Goal: Task Accomplishment & Management: Complete application form

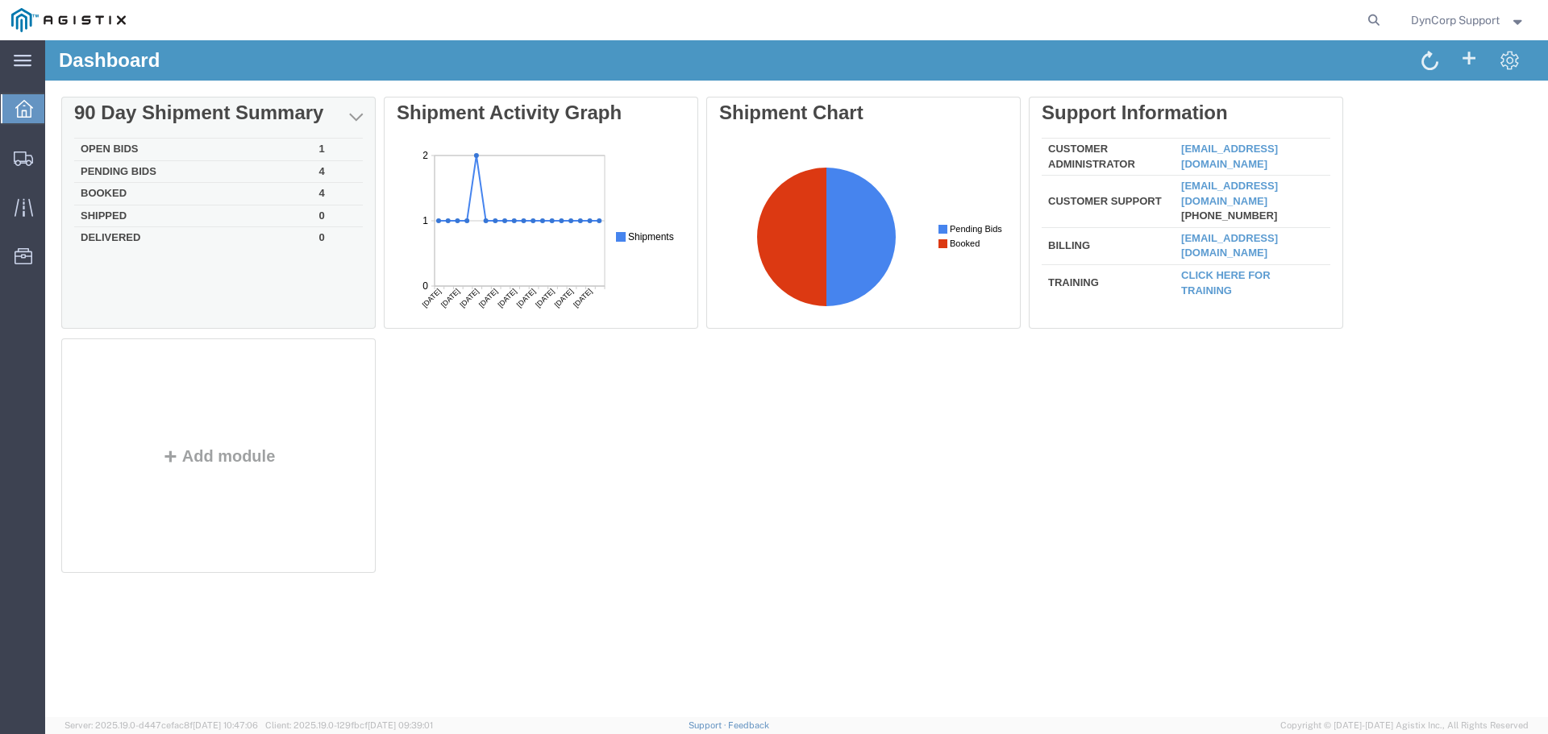
click at [103, 190] on td "Booked" at bounding box center [193, 194] width 239 height 23
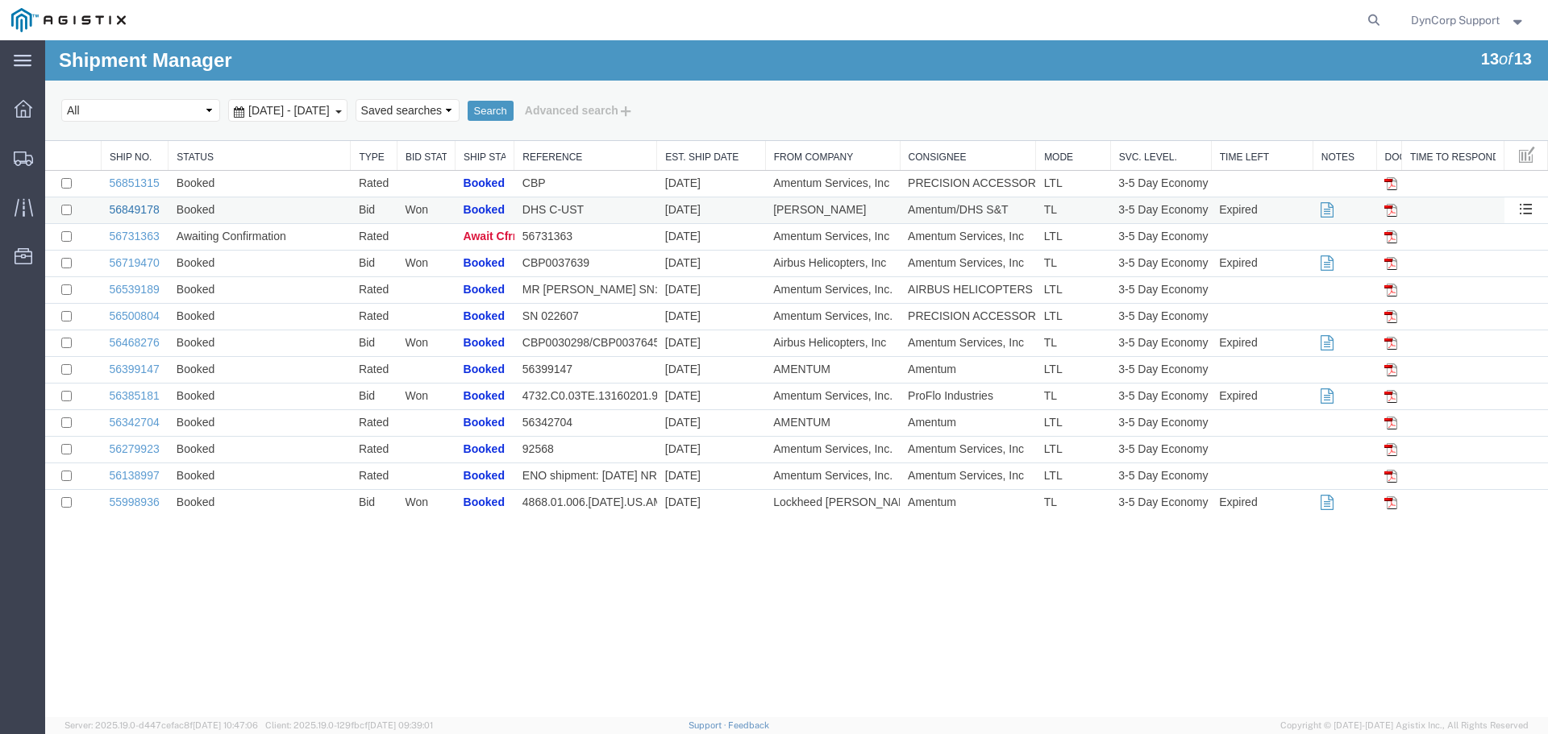
click at [124, 205] on link "56849178" at bounding box center [134, 209] width 50 height 13
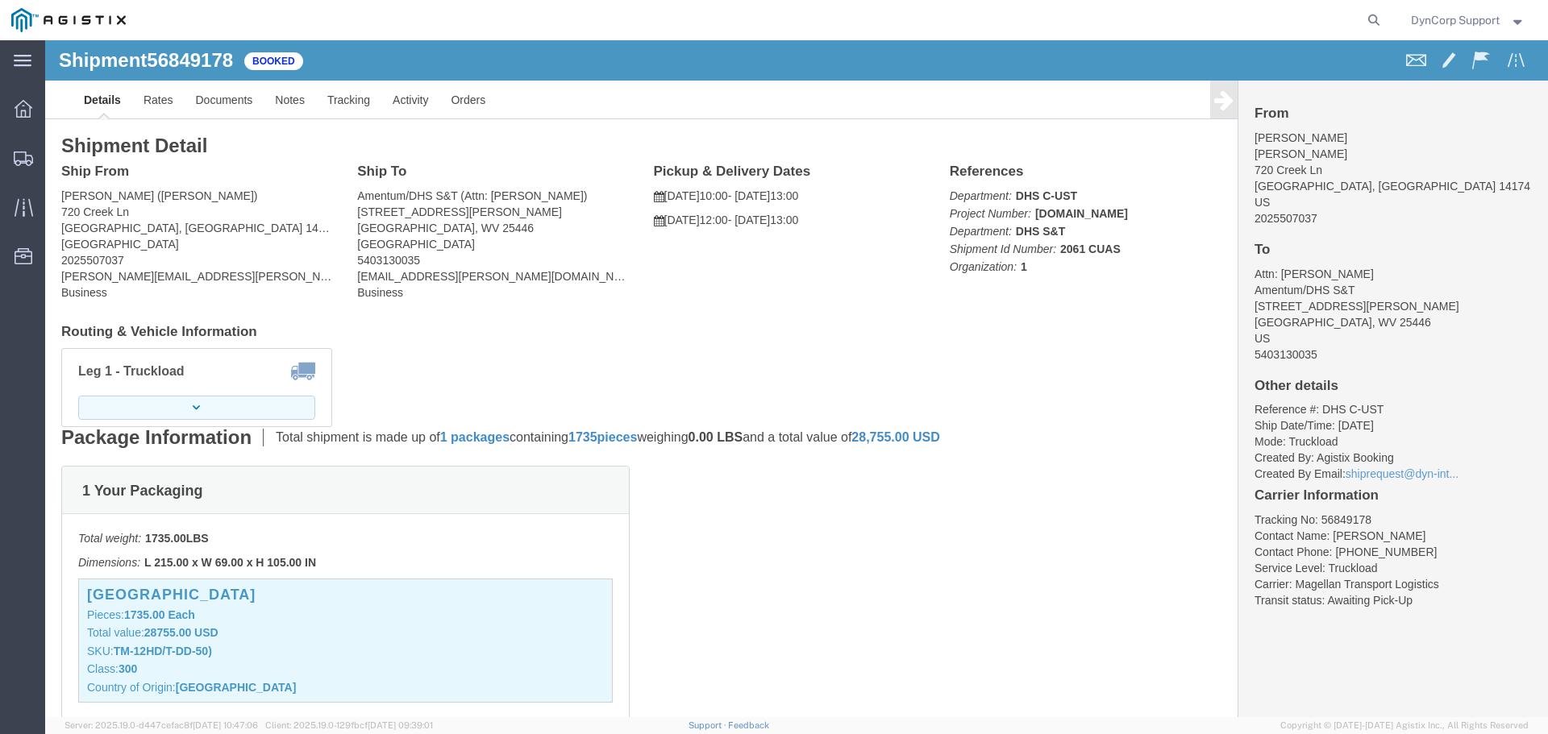
click icon "button"
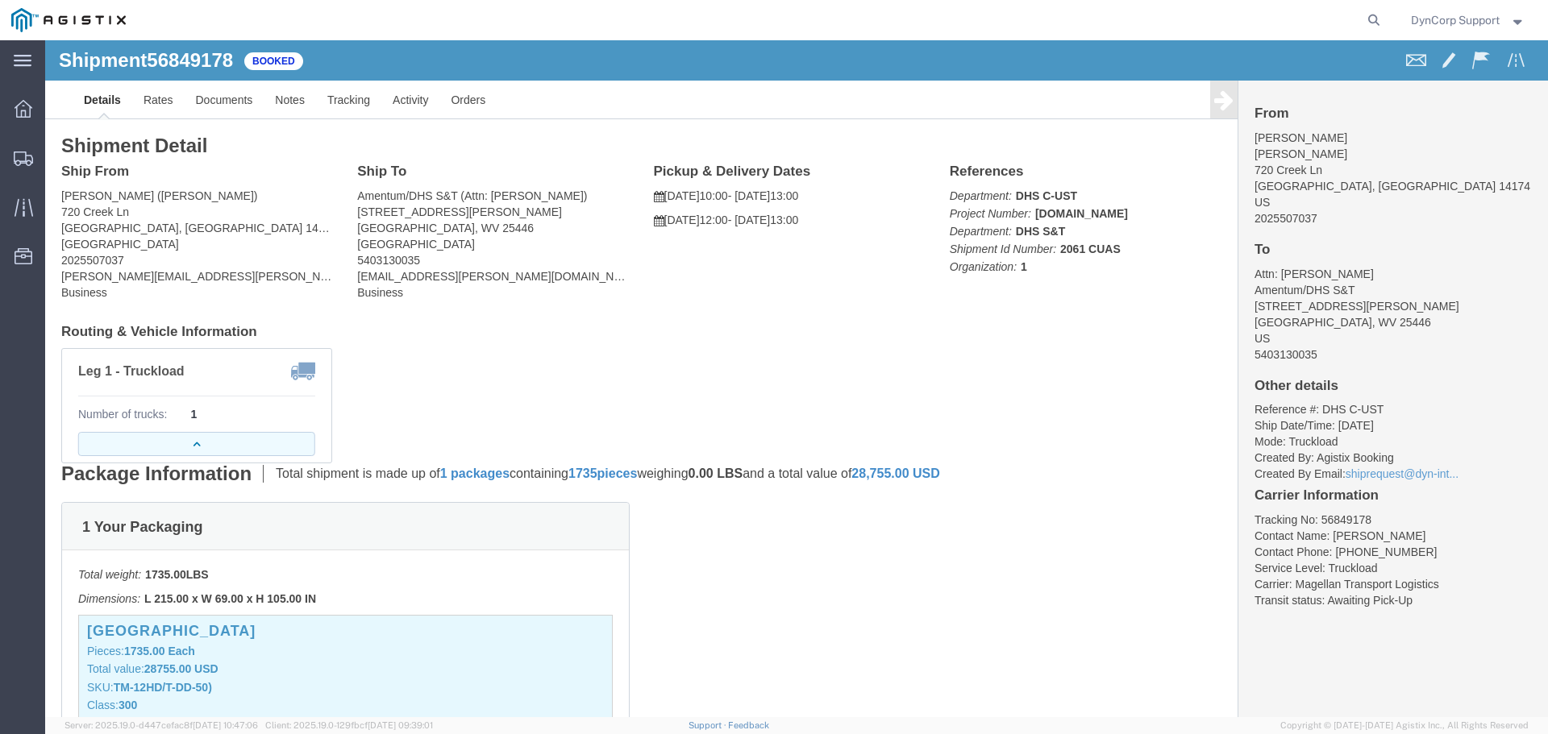
click icon "button"
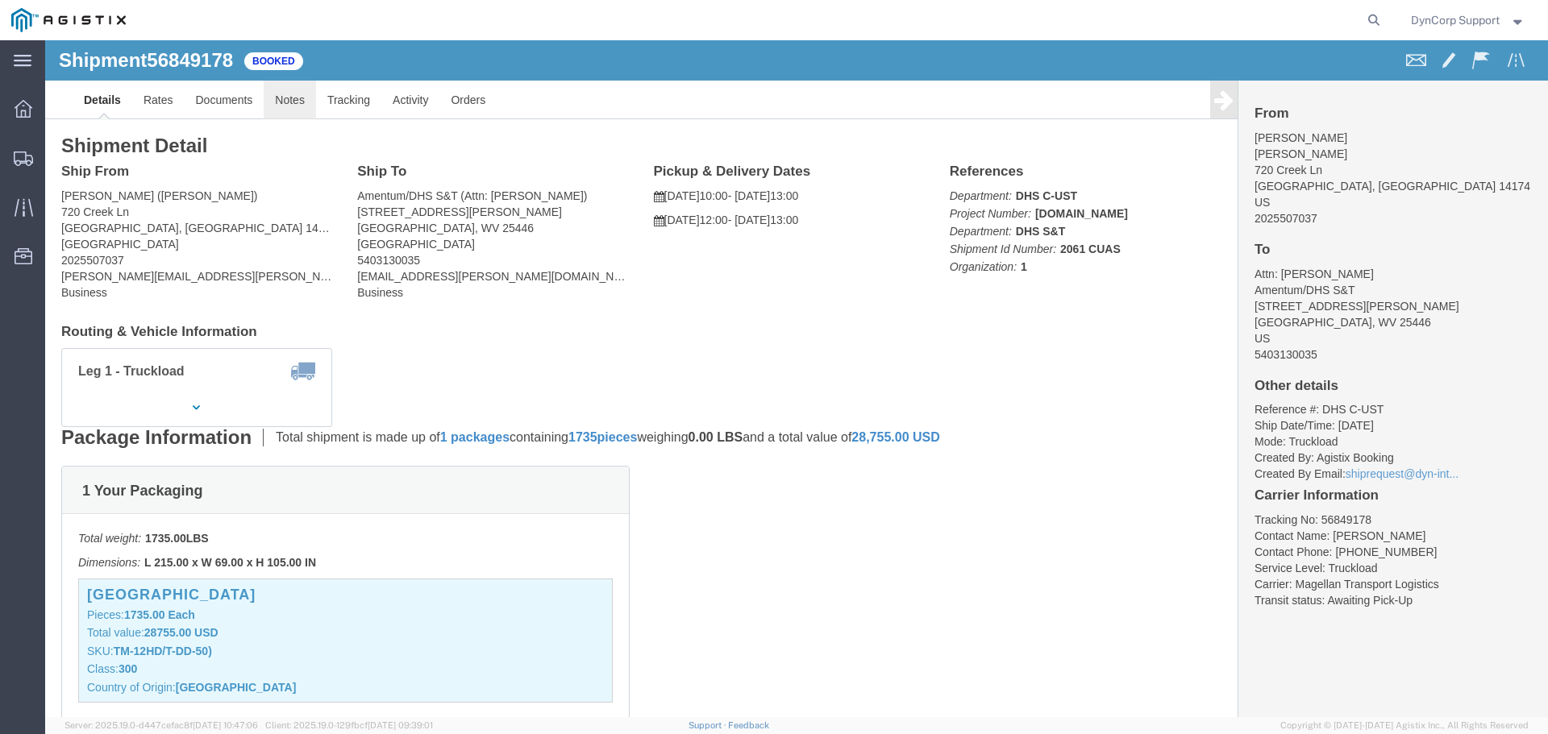
click link "Notes"
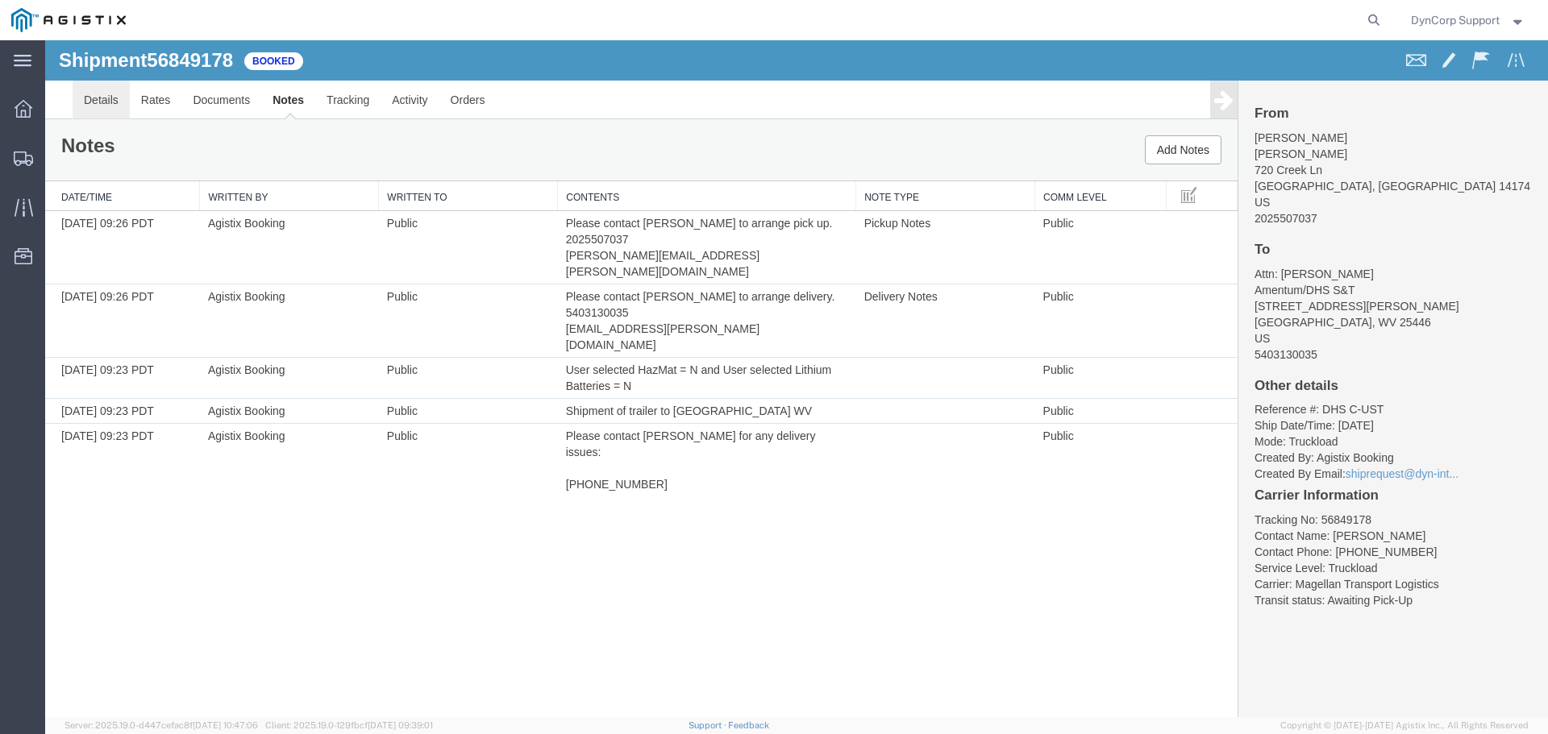
click at [94, 96] on link "Details" at bounding box center [101, 100] width 57 height 39
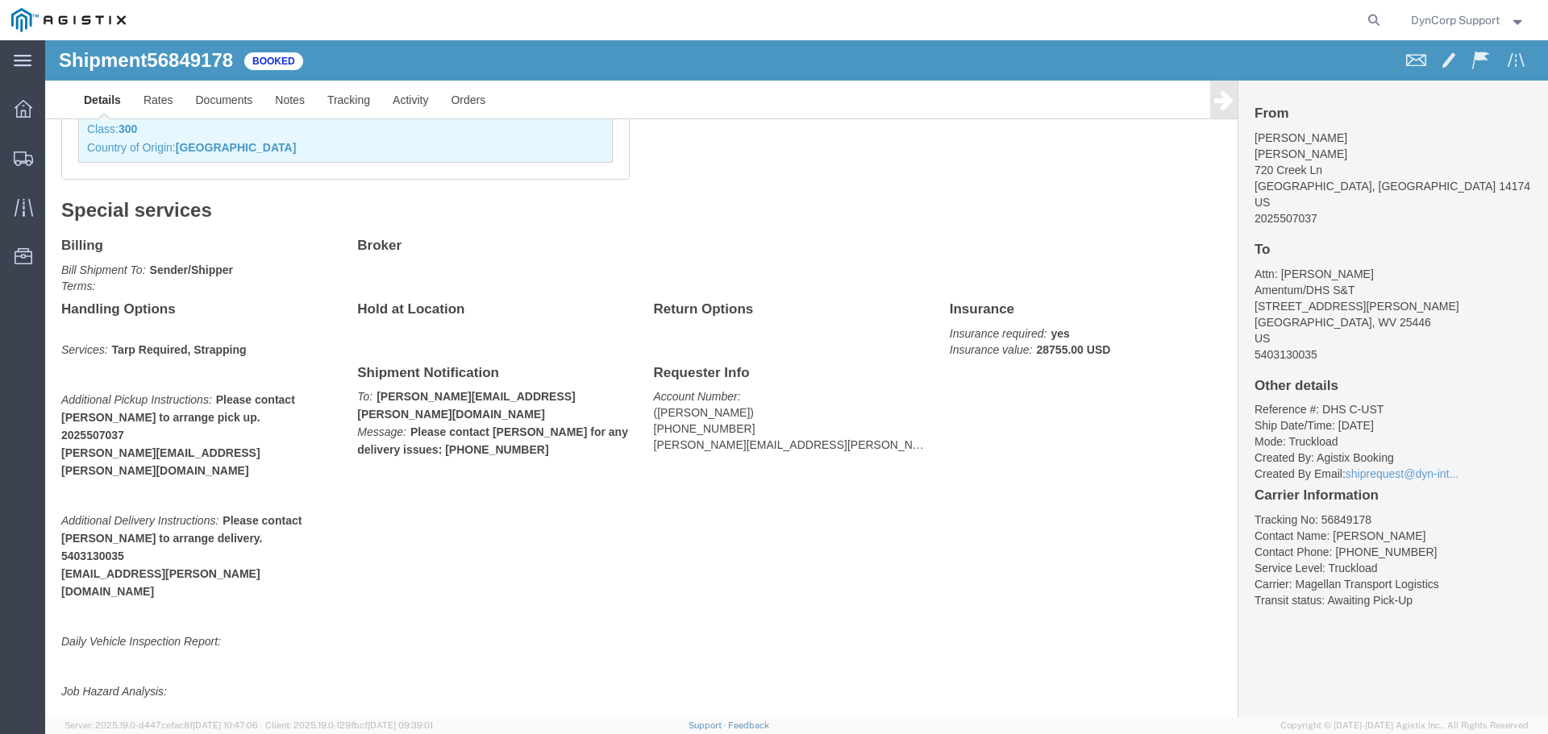
scroll to position [242, 0]
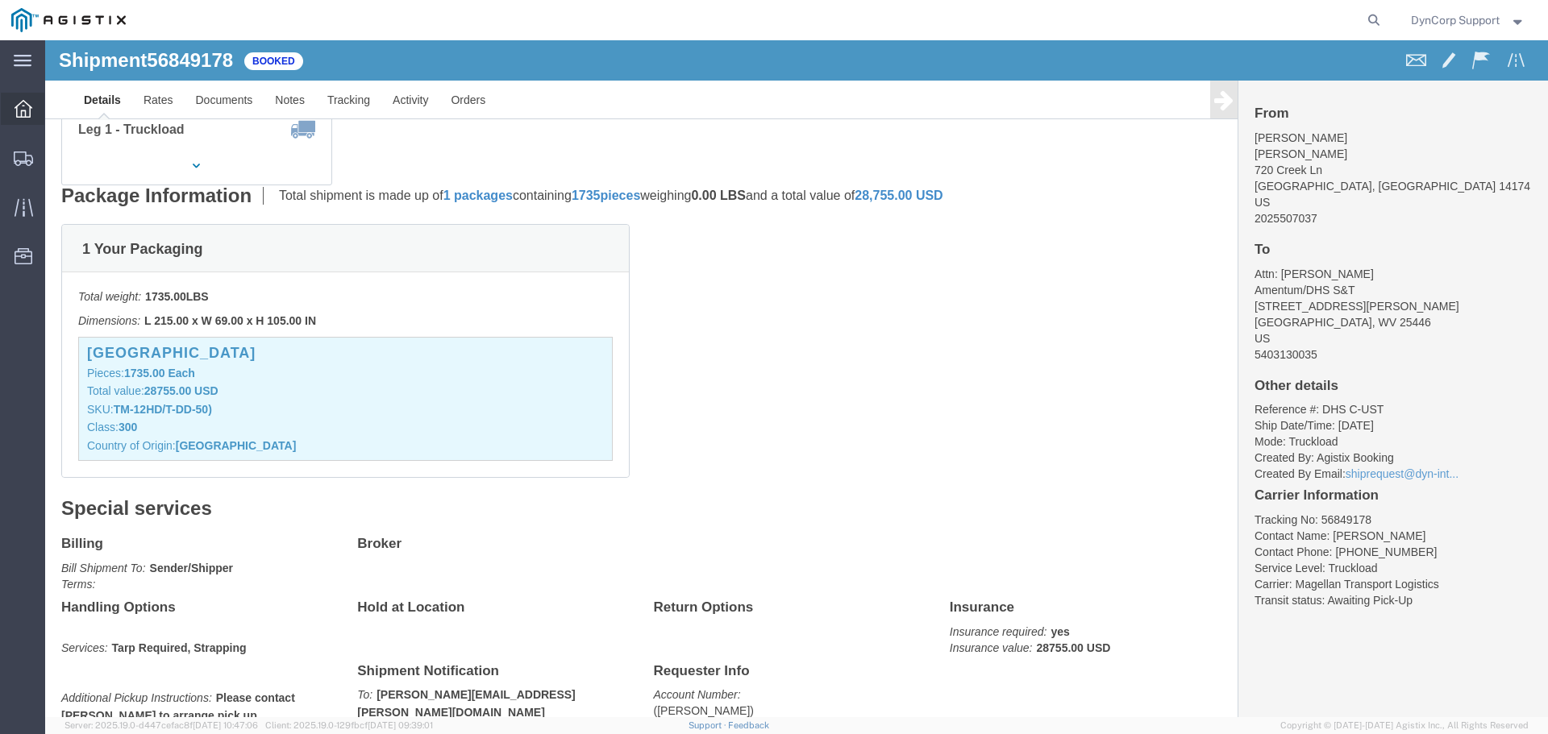
click at [25, 102] on icon at bounding box center [24, 109] width 18 height 18
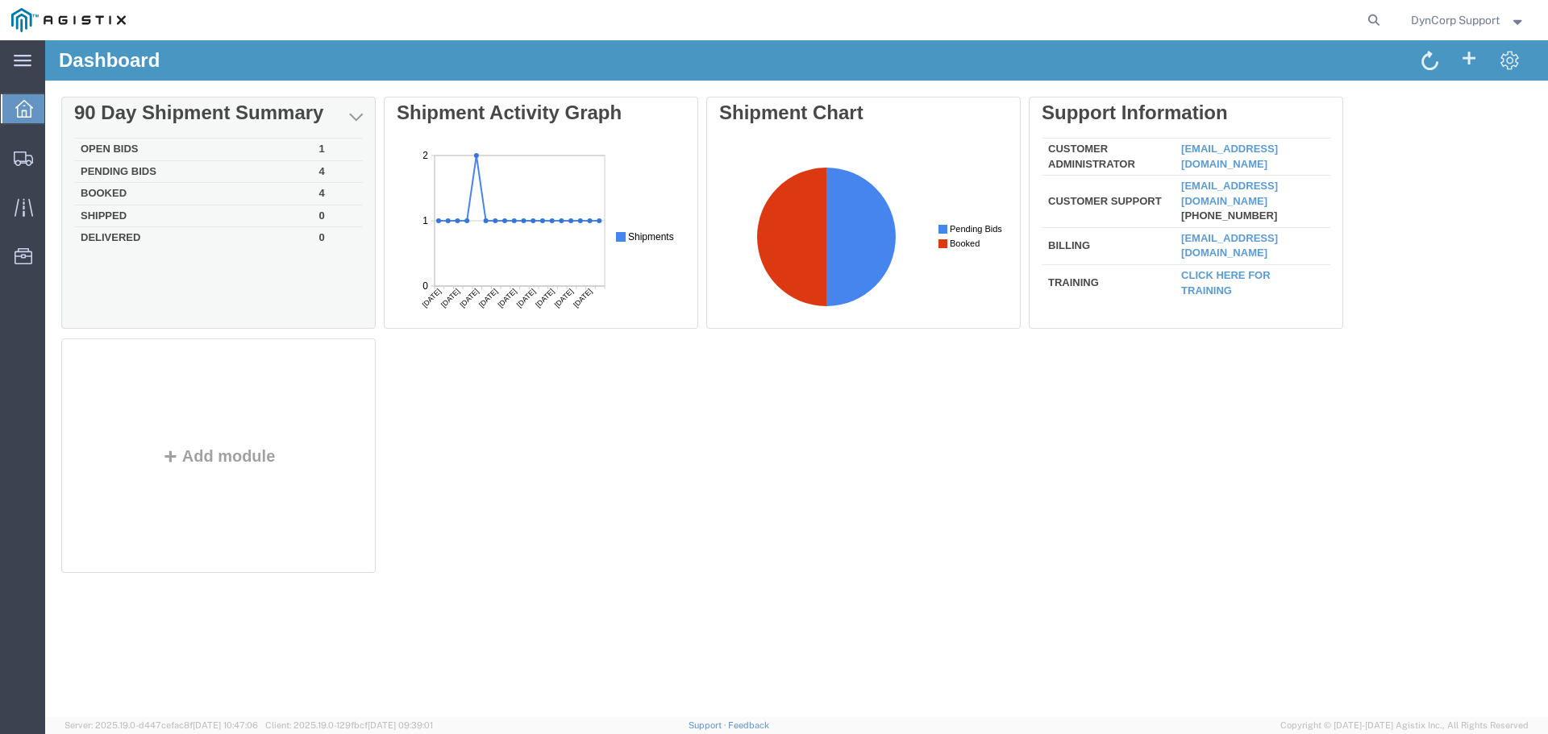
click at [114, 145] on td "Open Bids" at bounding box center [193, 150] width 239 height 23
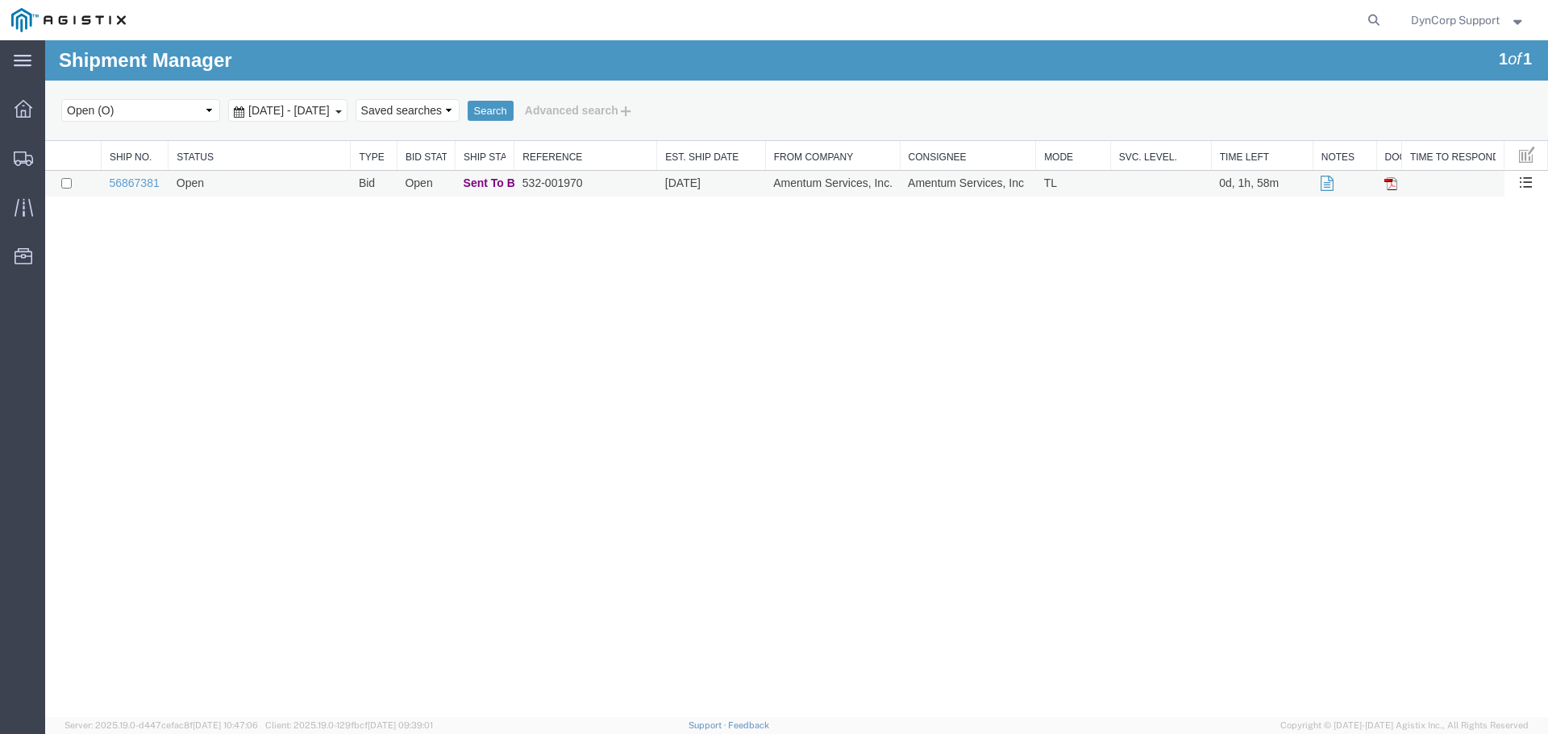
click at [139, 175] on td "56867381" at bounding box center [134, 184] width 67 height 27
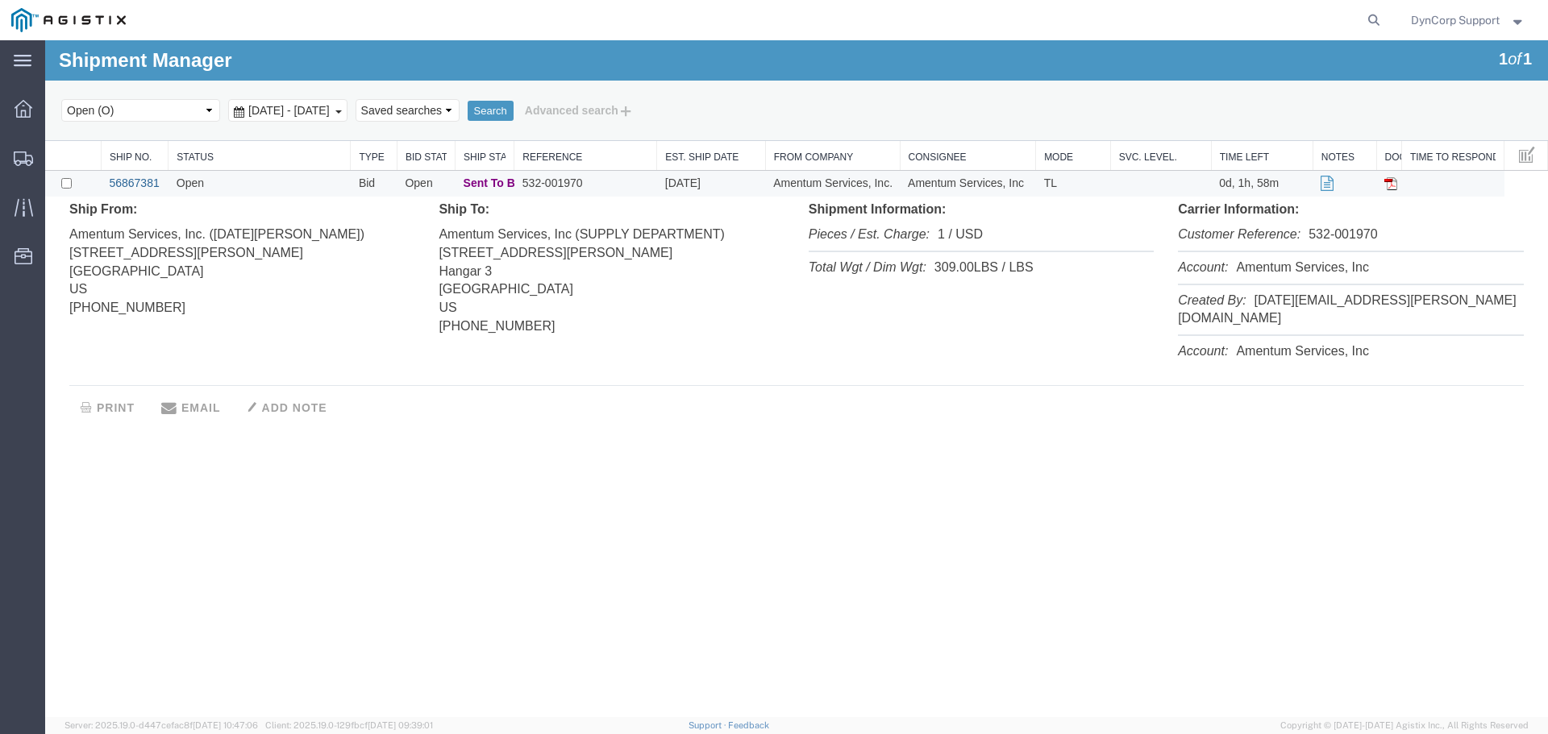
click at [126, 182] on link "56867381" at bounding box center [134, 183] width 50 height 13
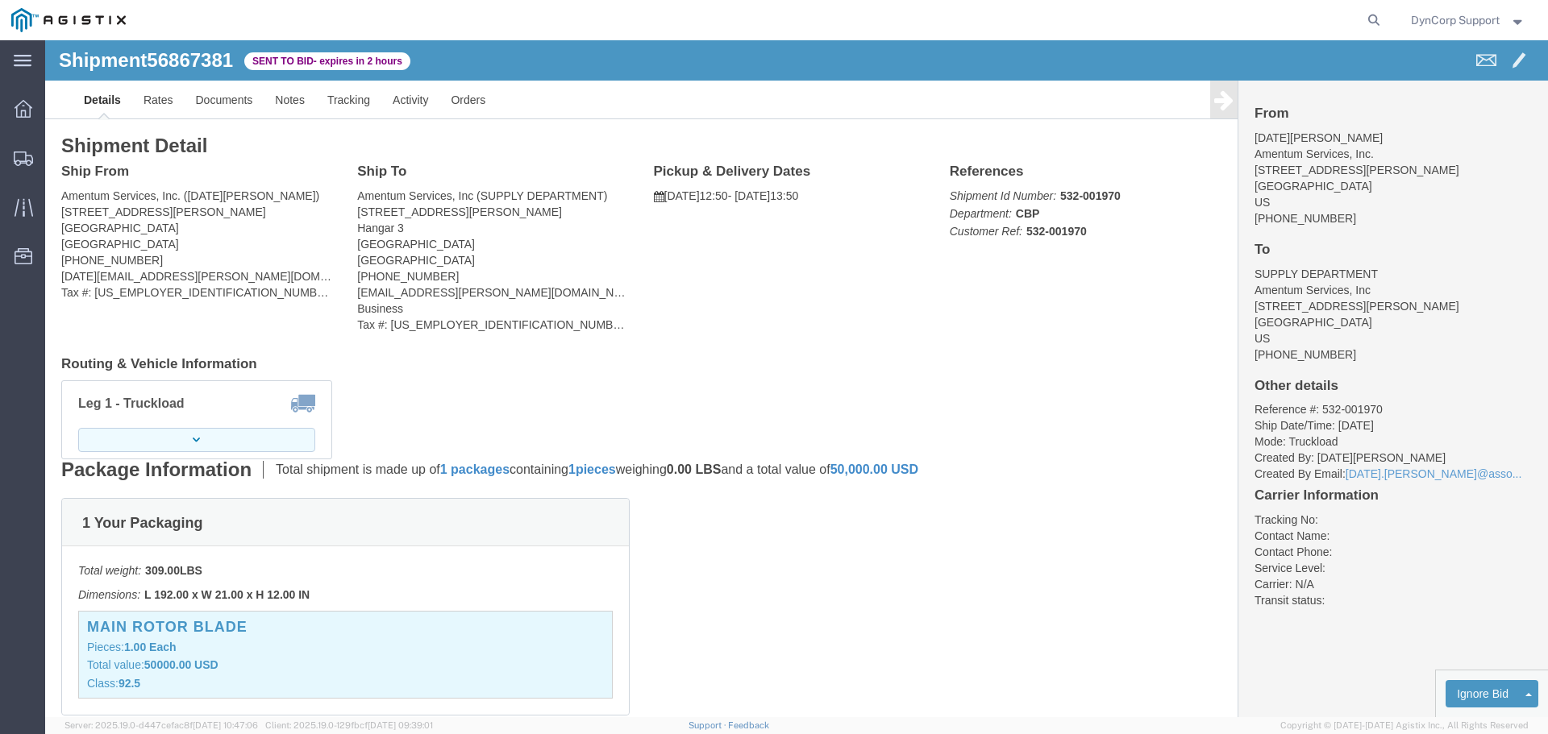
click button "button"
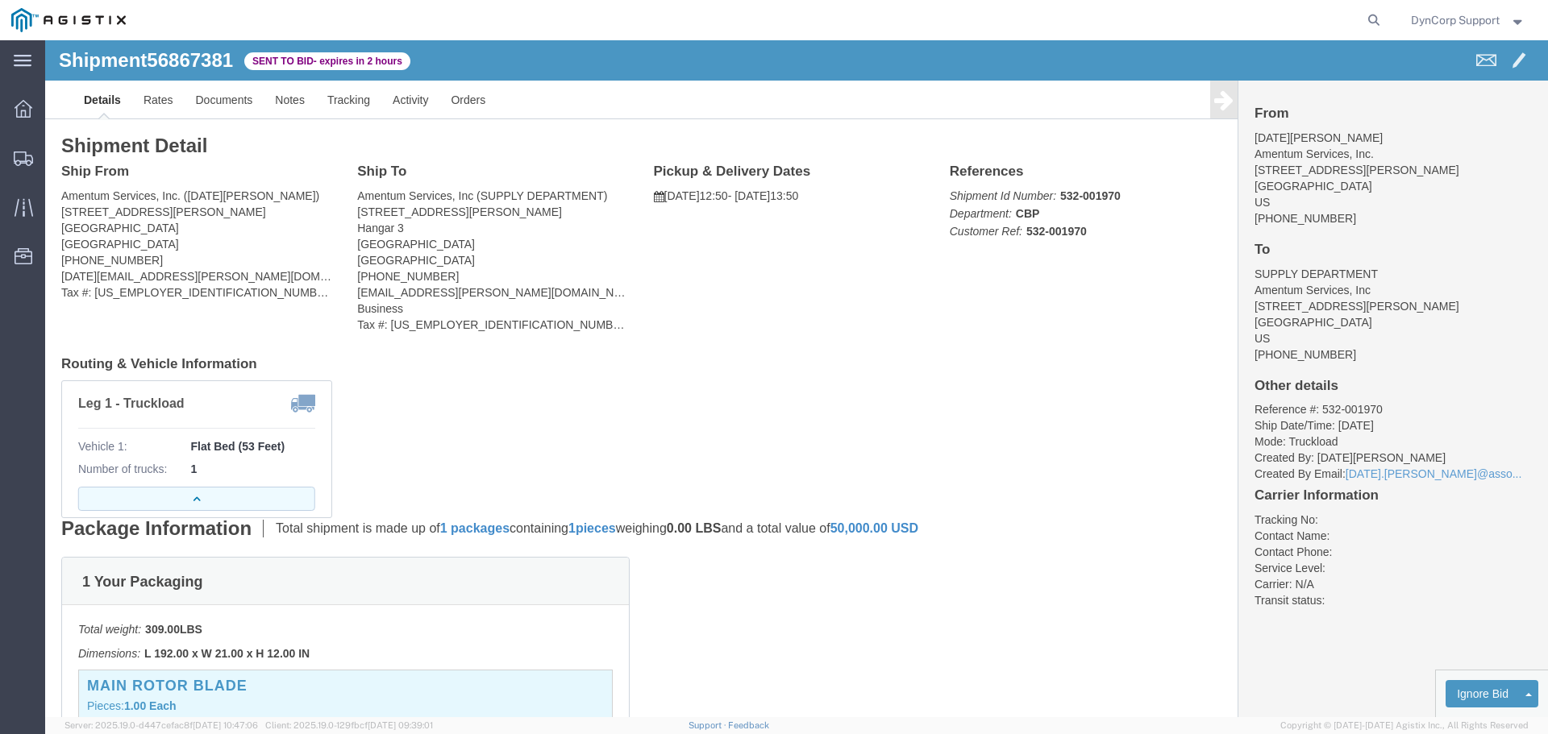
click icon "button"
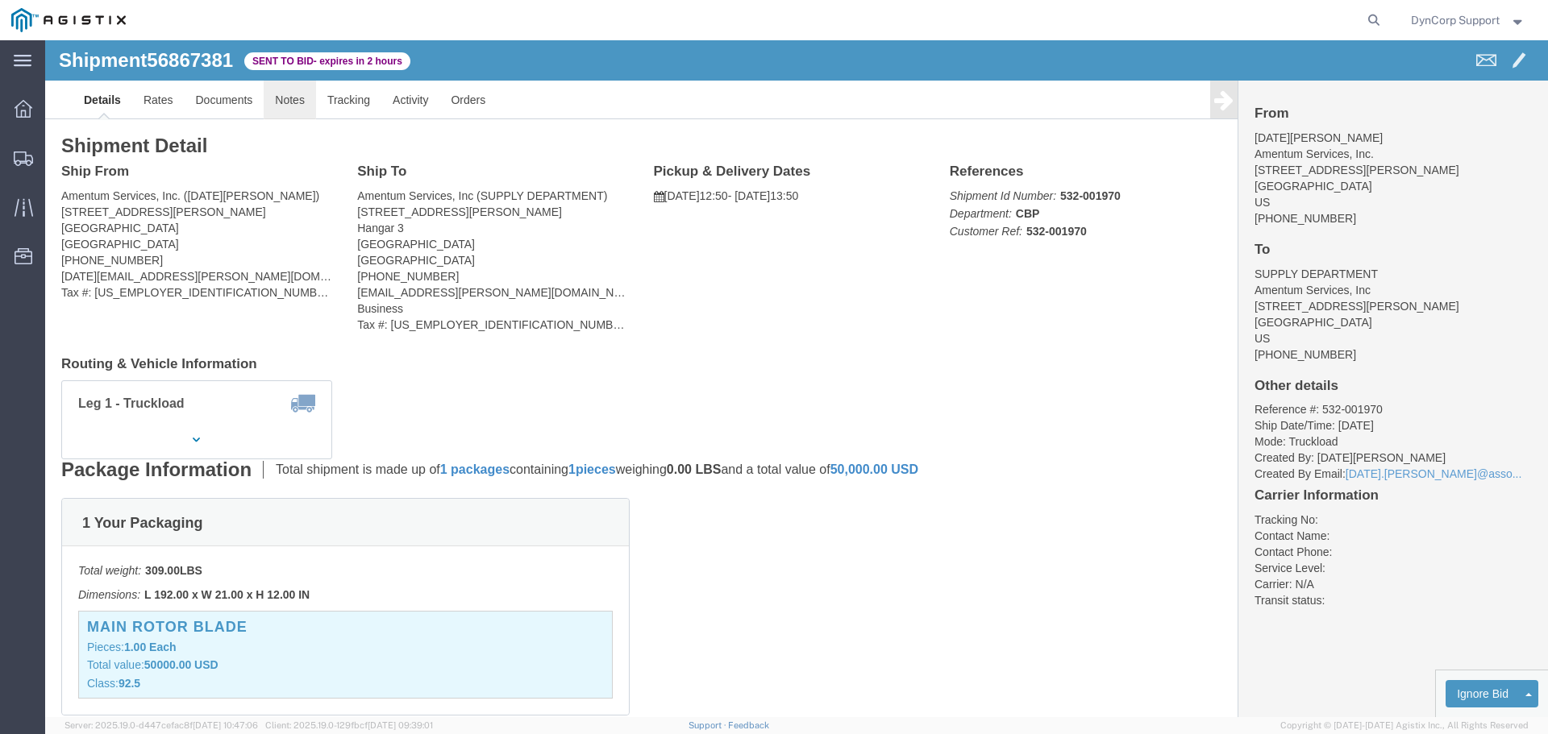
click link "Notes"
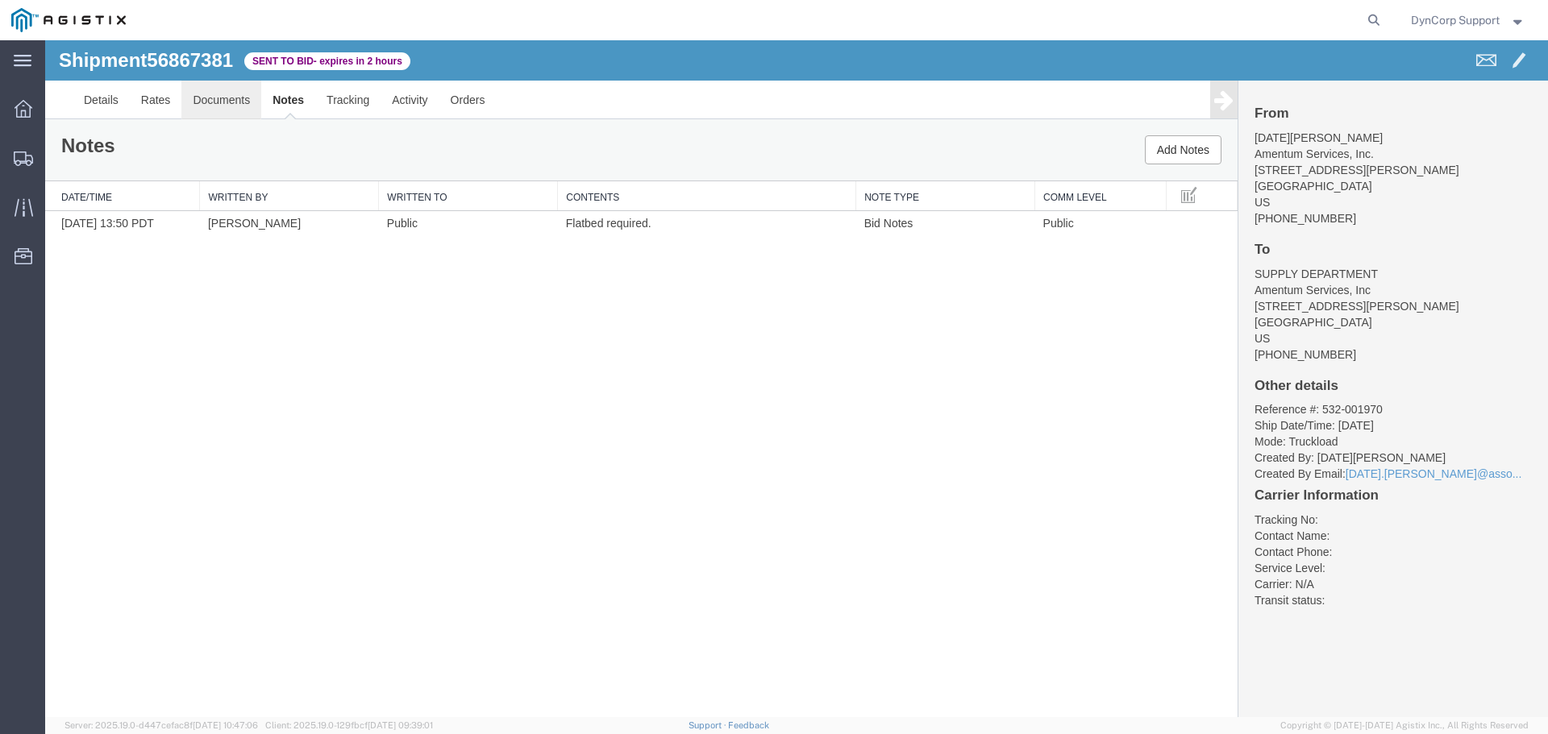
click at [224, 106] on link "Documents" at bounding box center [221, 100] width 80 height 39
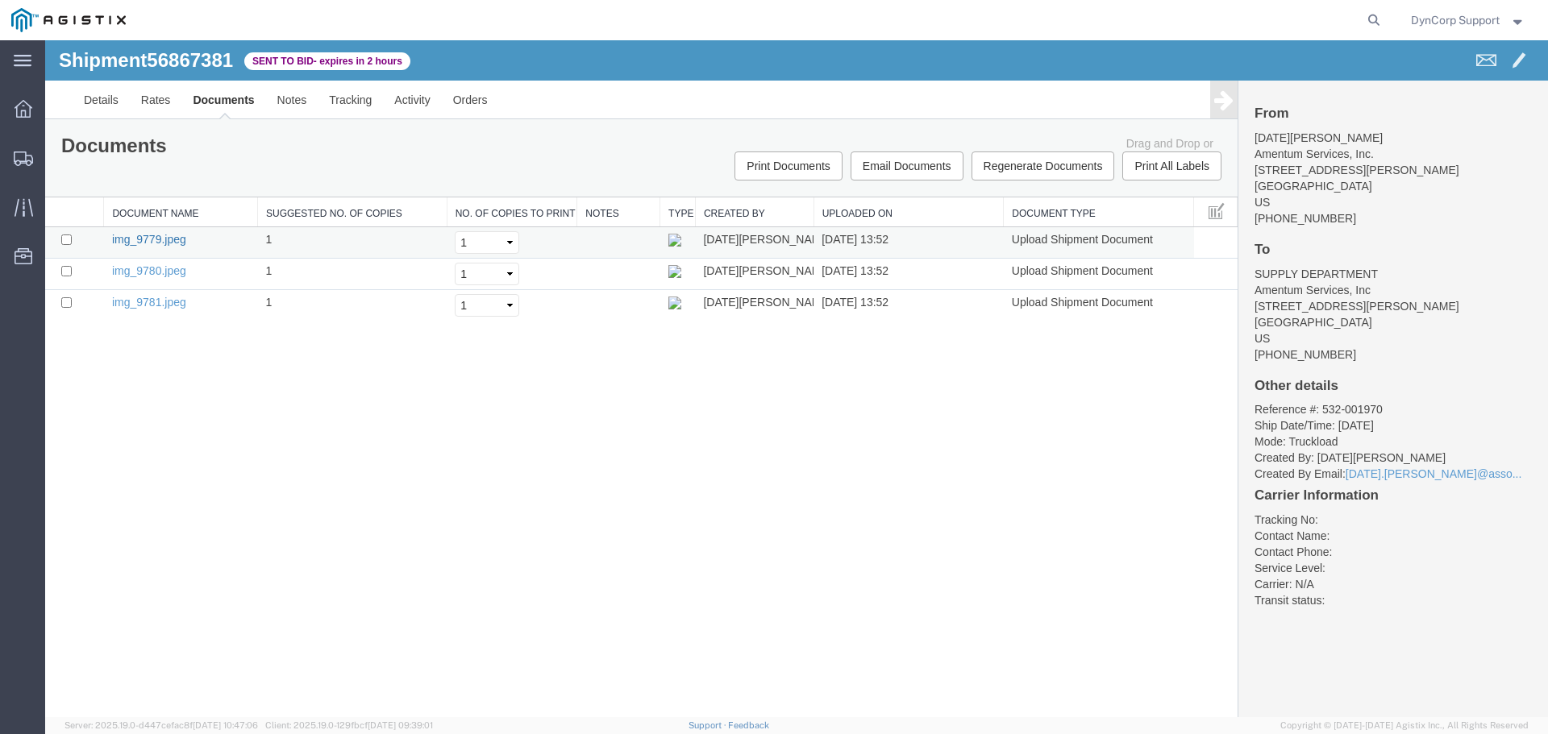
click at [144, 241] on link "img_9779.jpeg" at bounding box center [149, 239] width 74 height 13
click at [135, 266] on link "img_9780.jpeg" at bounding box center [149, 270] width 74 height 13
click at [147, 301] on link "img_9781.jpeg" at bounding box center [149, 302] width 74 height 13
click at [89, 104] on link "Details" at bounding box center [101, 100] width 57 height 39
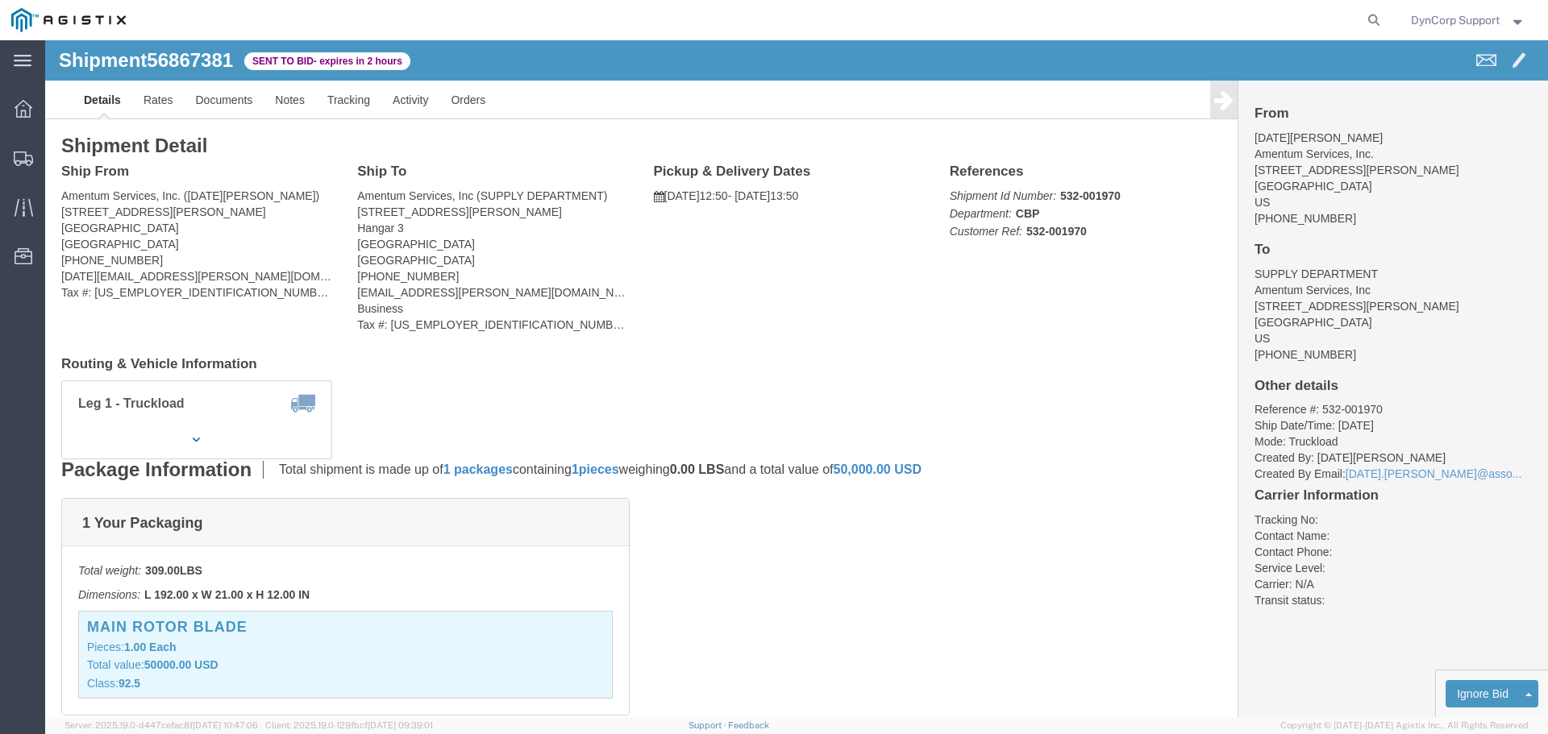
click h4 "Routing & Vehicle Information"
click span "56867381"
copy span "56867381"
click div "Leg 1 - Truckload Vehicle 1: Flat Bed (53 Feet) Number of trucks: 1"
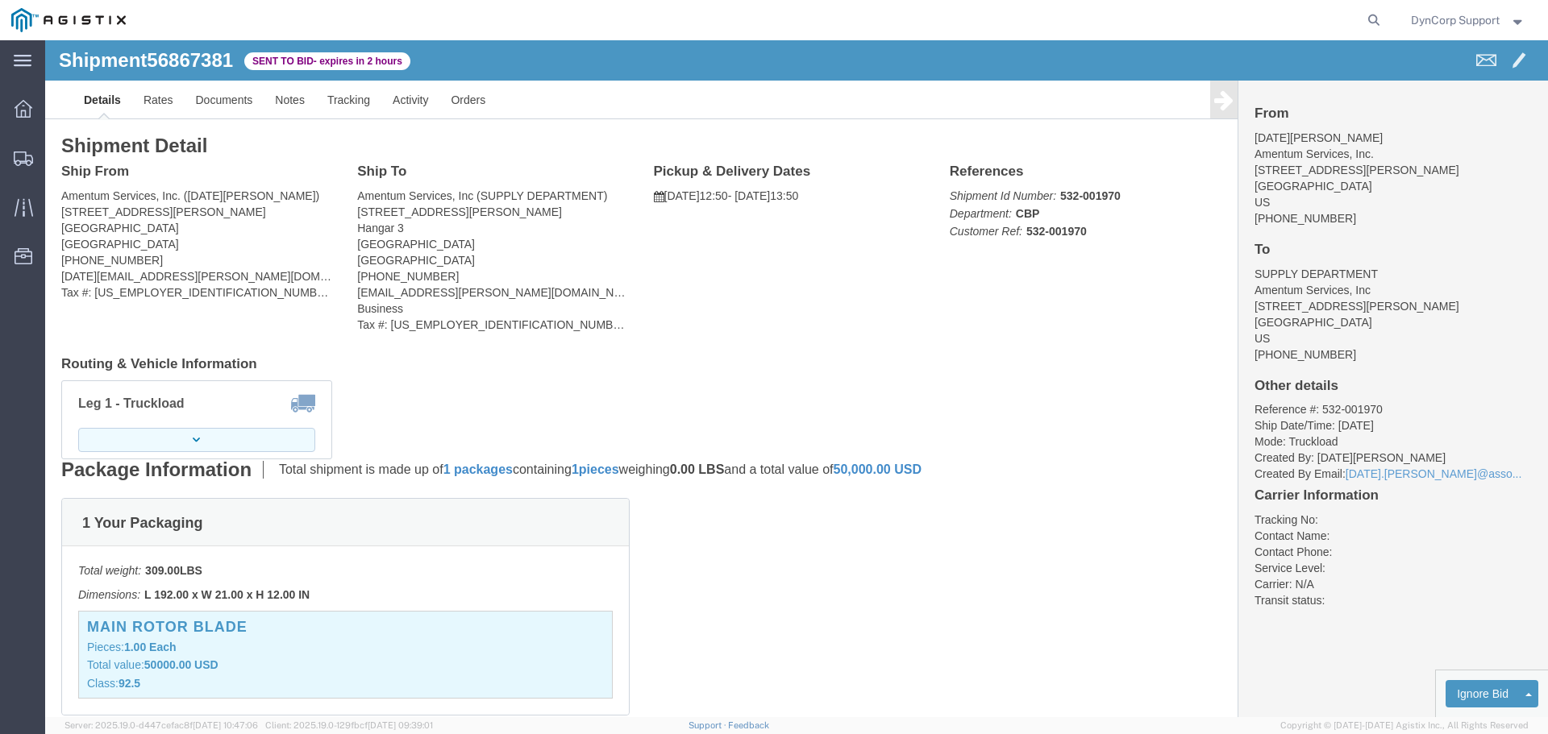
click button "button"
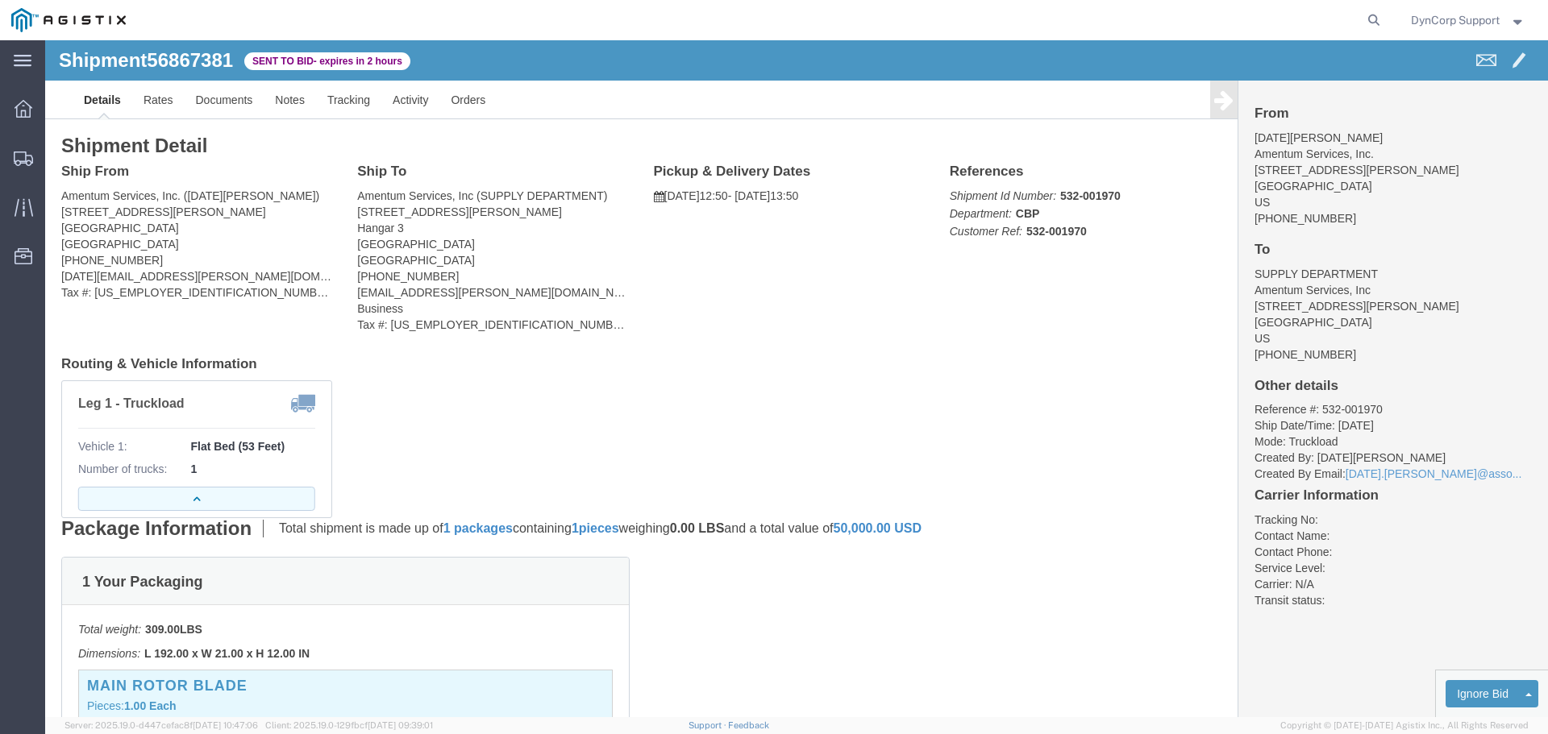
click icon "button"
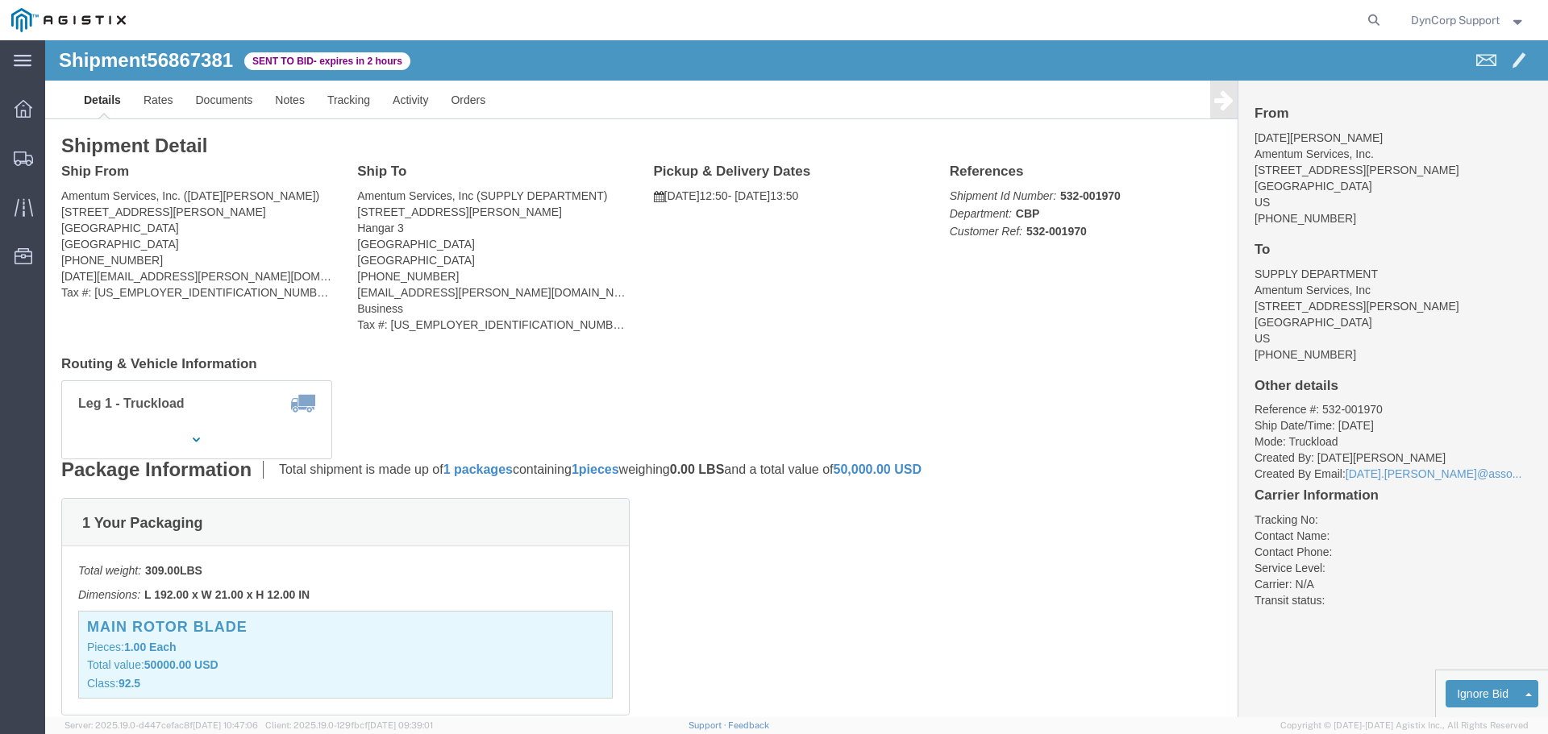
click div "Leg 1 - Truckload Vehicle 1: Flat Bed (53 Feet) Number of trucks: 1"
click button "button"
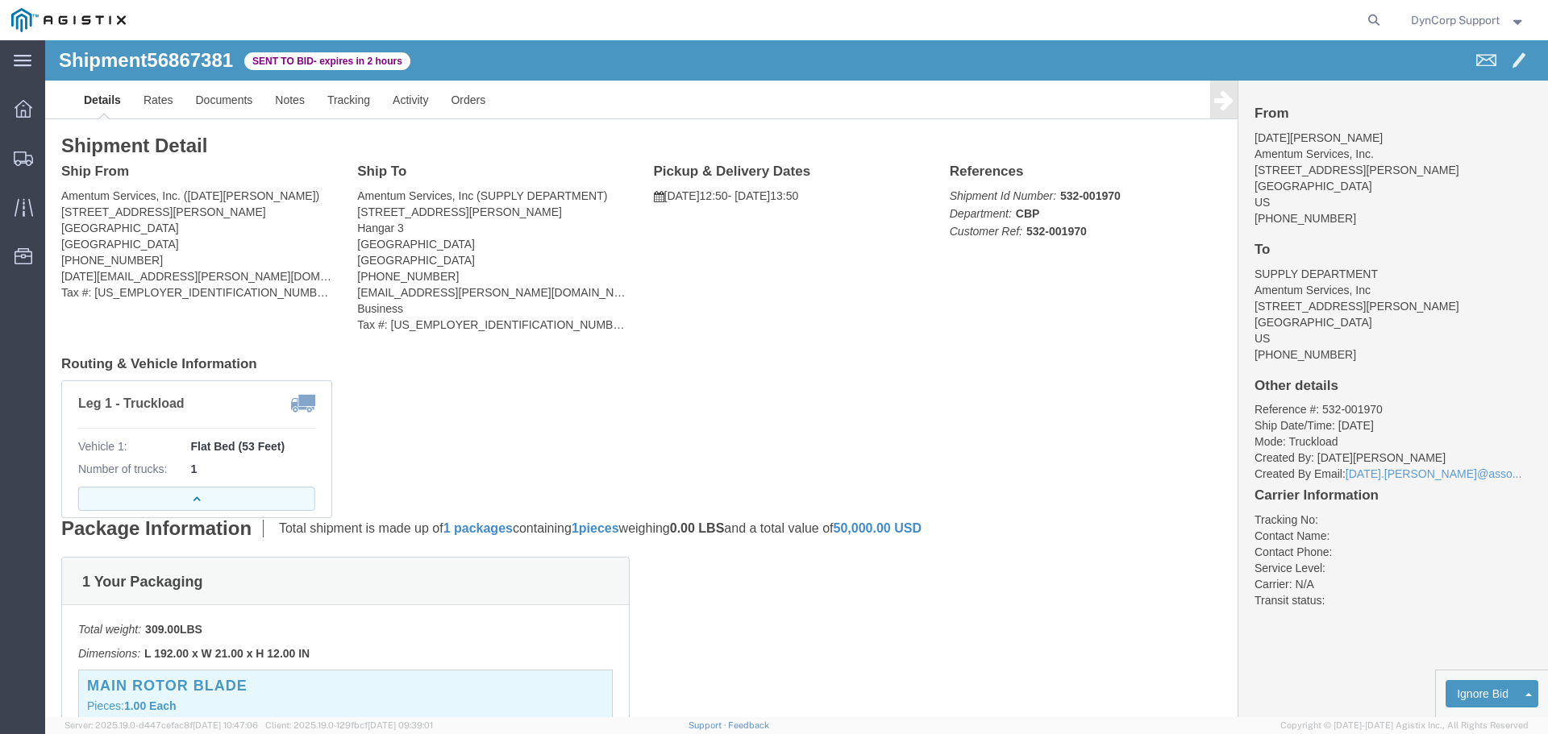
click icon "button"
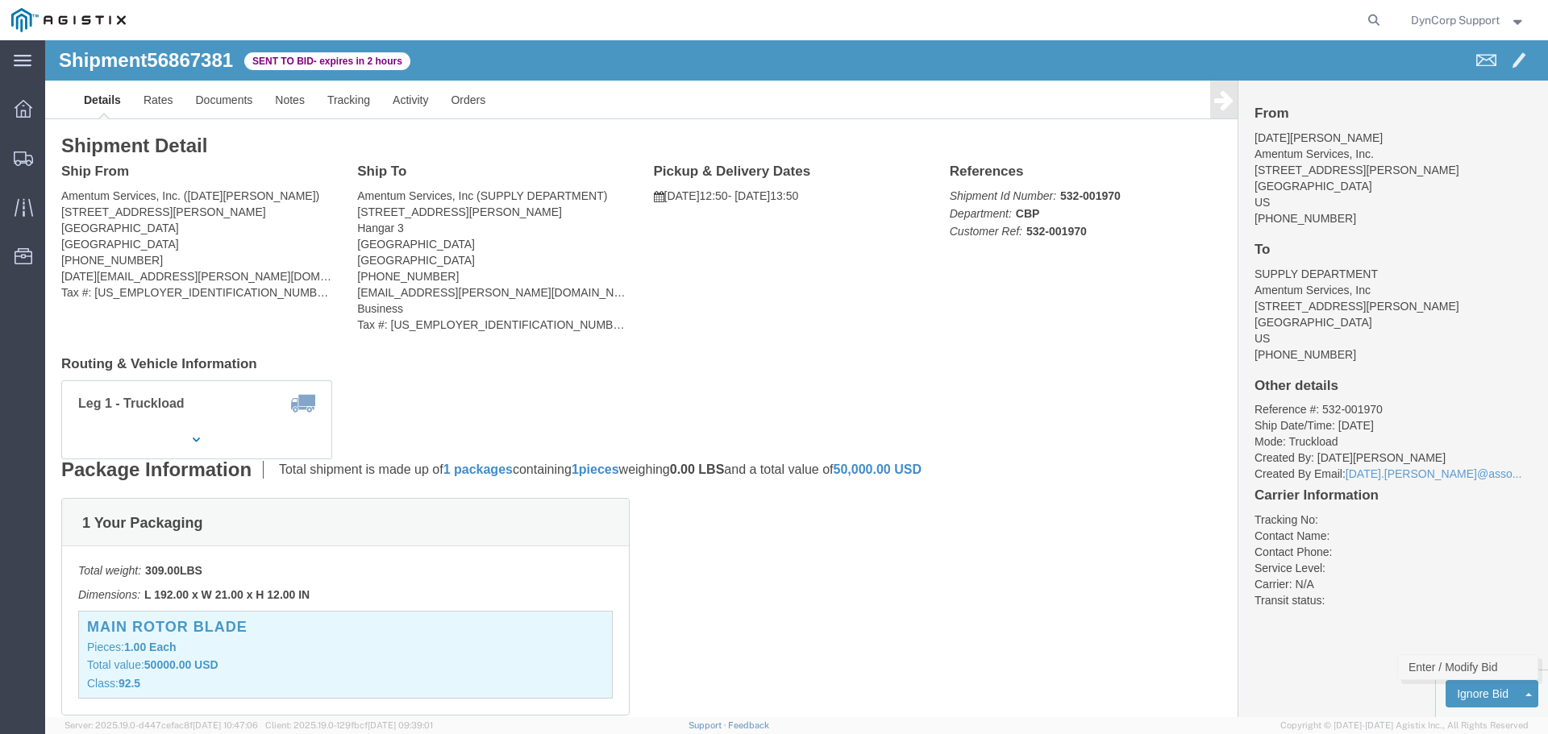
click link "Enter / Modify Bid"
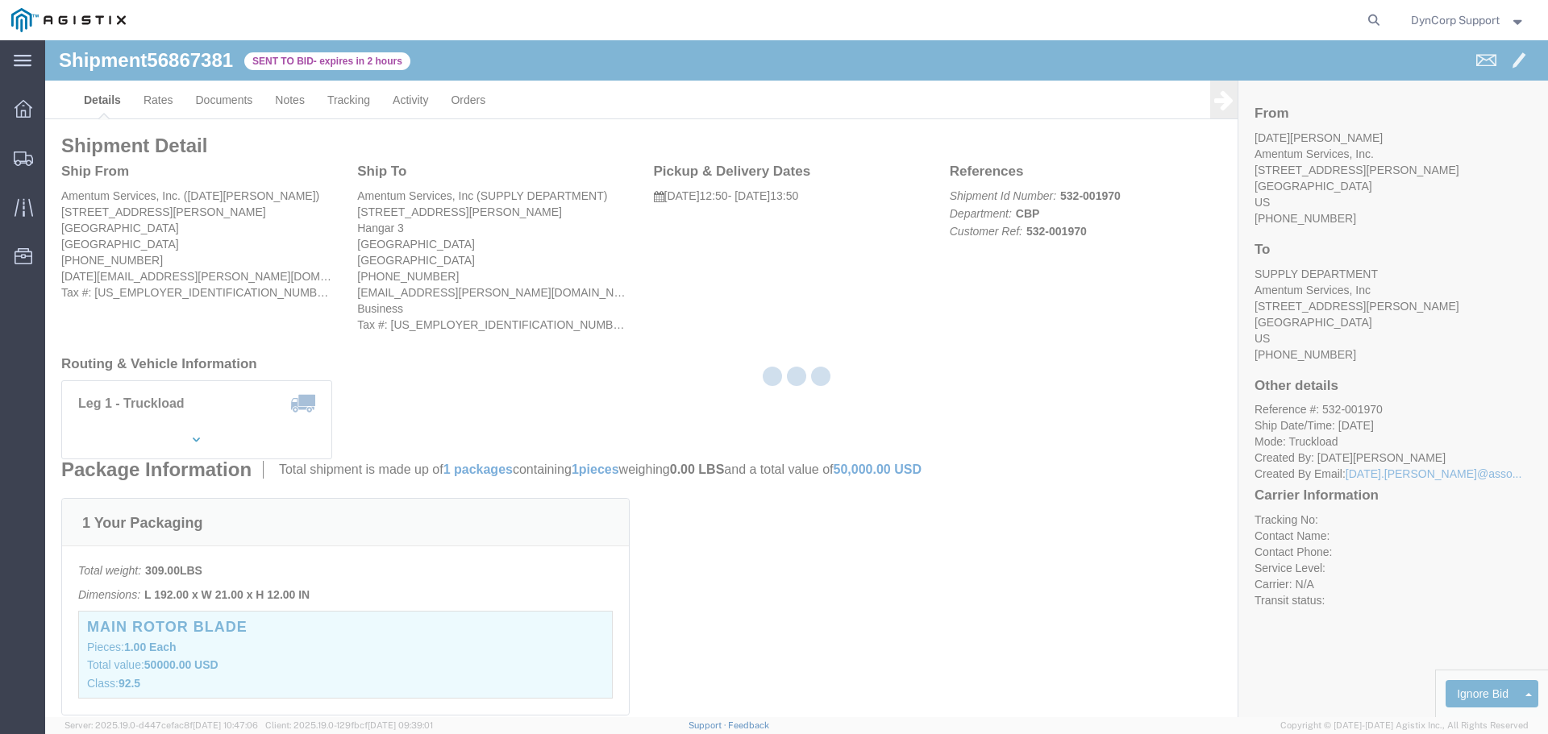
select select "3603"
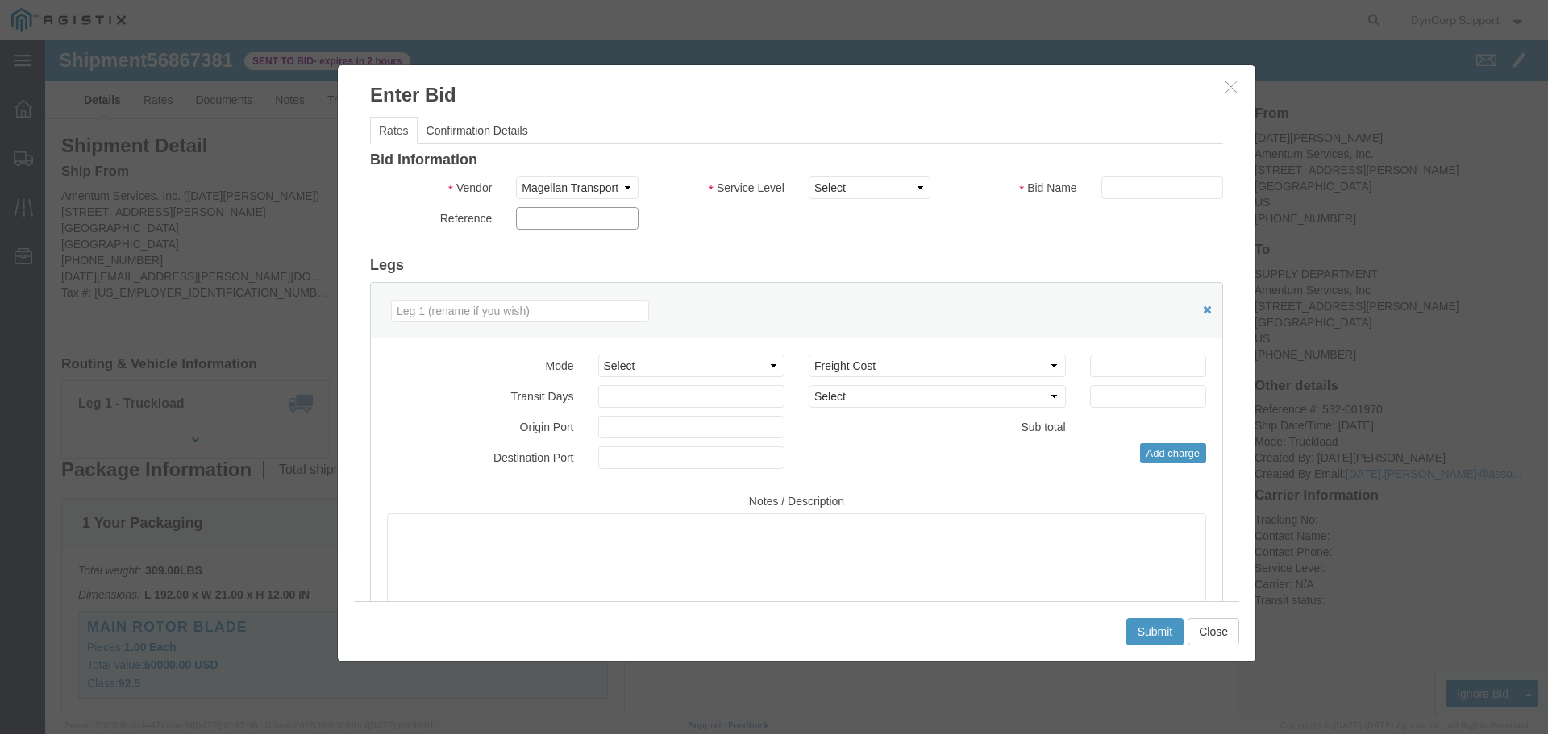
drag, startPoint x: 479, startPoint y: 178, endPoint x: 487, endPoint y: 181, distance: 8.7
click input "text"
paste input "56867381"
type input "56867381"
click select "Select LTL 5+ Day LTL Economy 3 - 5 Day Less than Truckload TL Standard 3 - 5 D…"
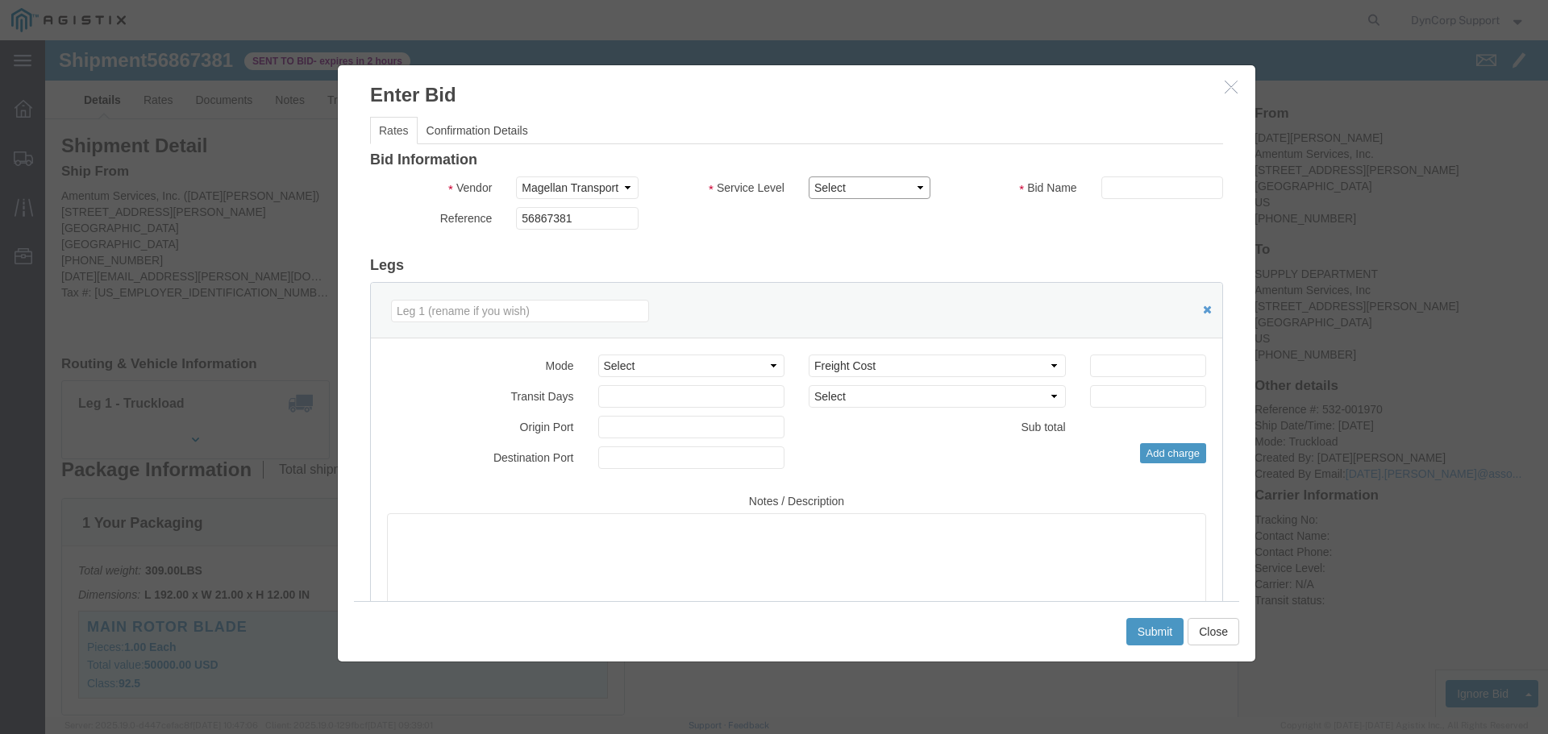
select select "29547"
click select "Select LTL 5+ Day LTL Economy 3 - 5 Day Less than Truckload TL Standard 3 - 5 D…"
click input "text"
paste input "56867381"
type input "56867381"
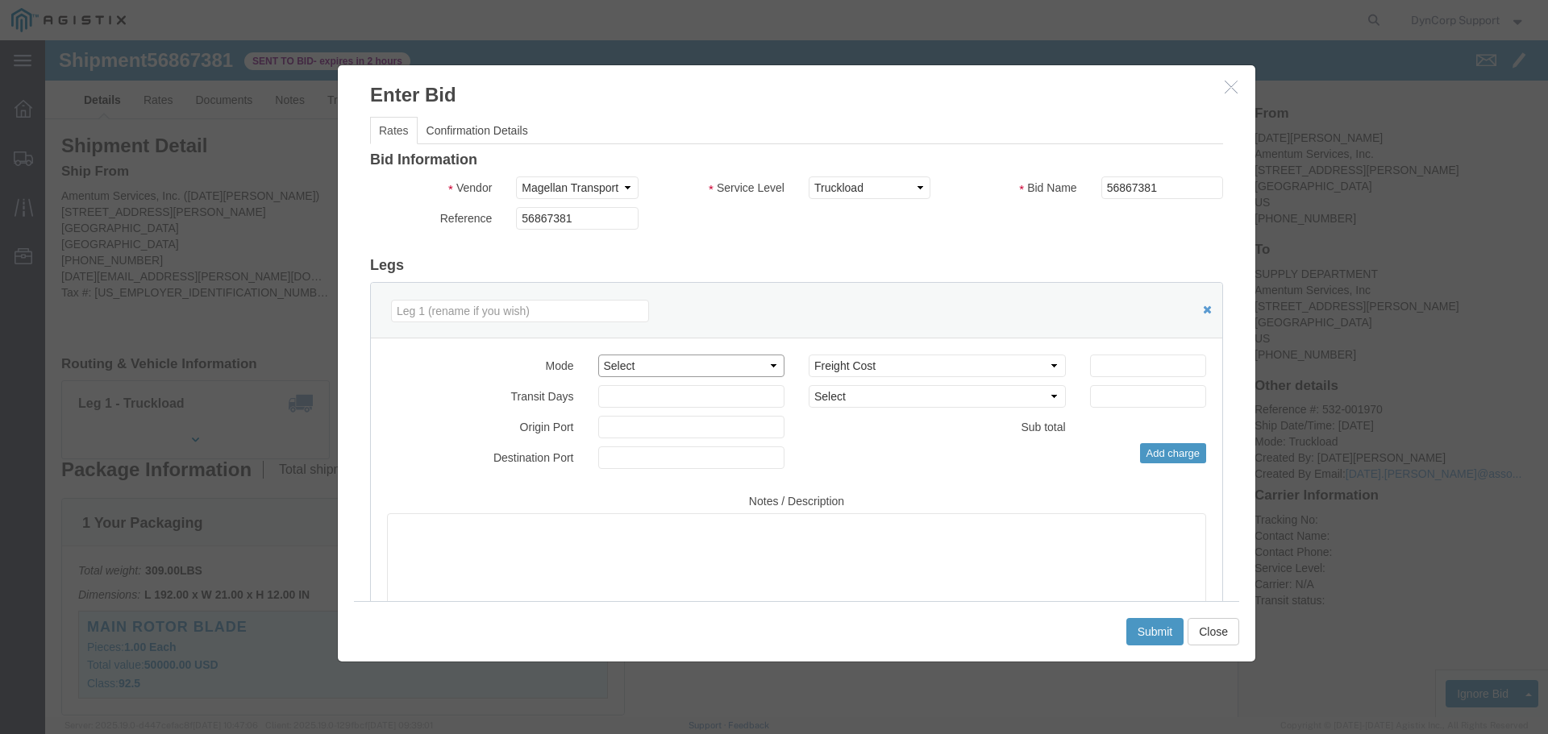
click select "Select Air Less than Truckload Multi-Leg Ocean Freight Rail Small Parcel Truckl…"
select select "TL"
click select "Select Air Less than Truckload Multi-Leg Ocean Freight Rail Small Parcel Truckl…"
click input "number"
type input "1388"
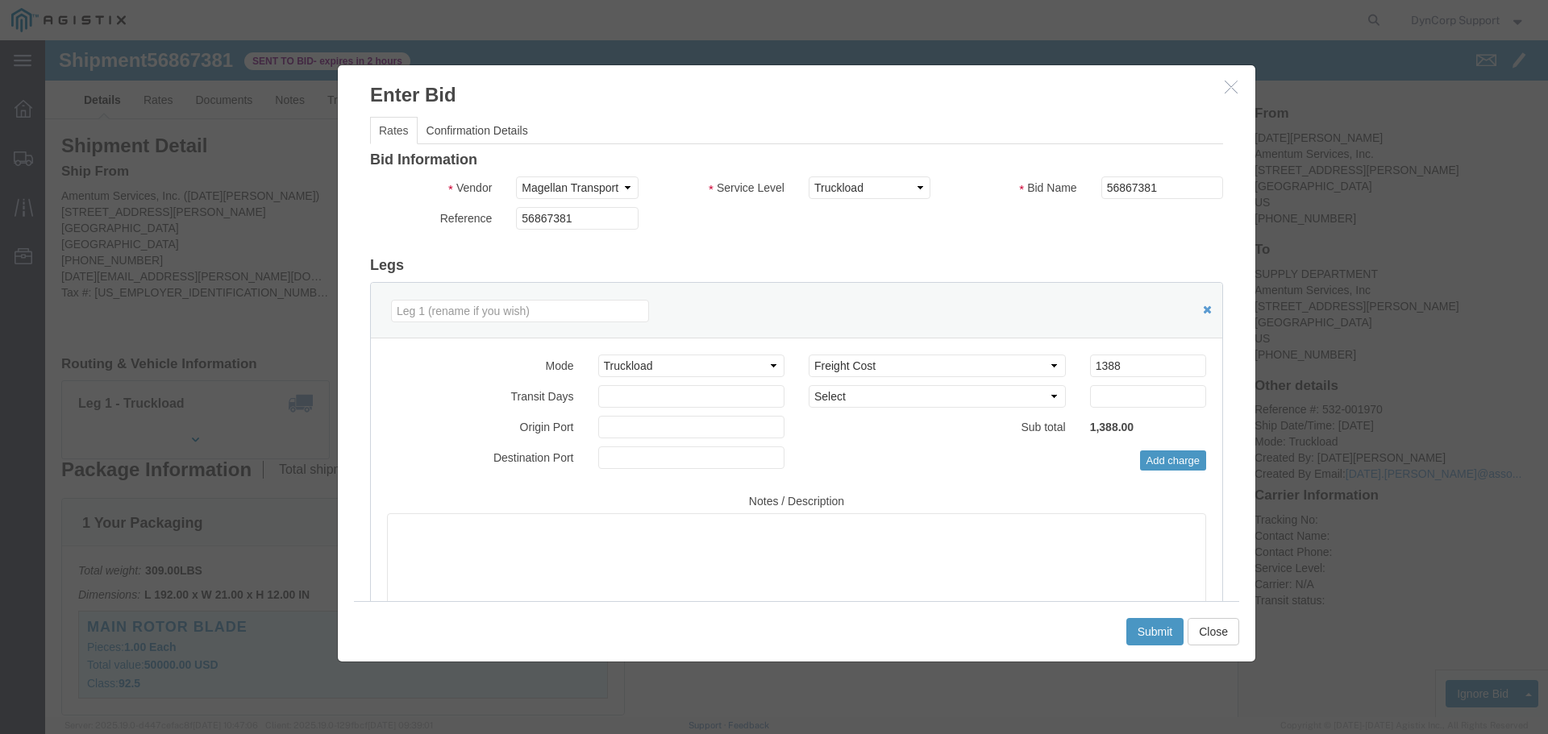
click label "Notes / Description"
click button "Submit"
